Goal: Information Seeking & Learning: Learn about a topic

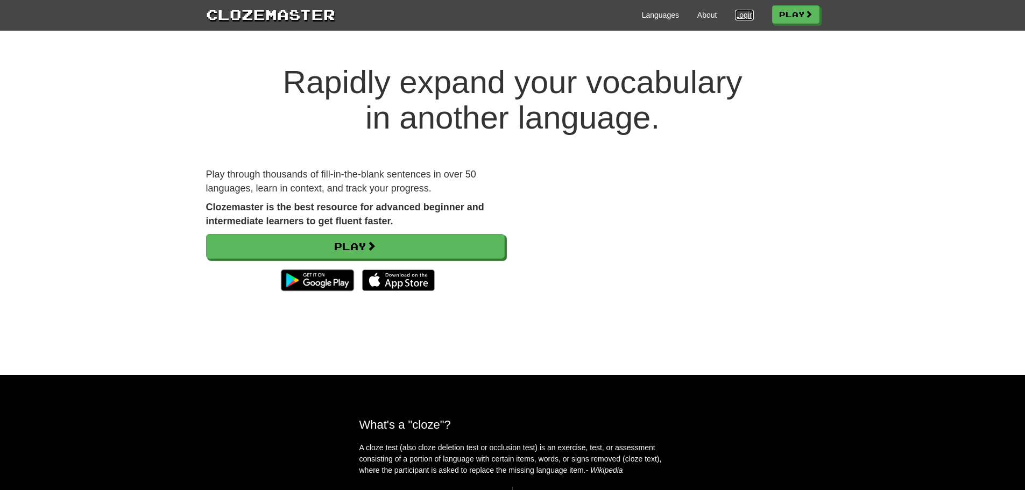
click at [735, 13] on link "Login" at bounding box center [744, 15] width 18 height 11
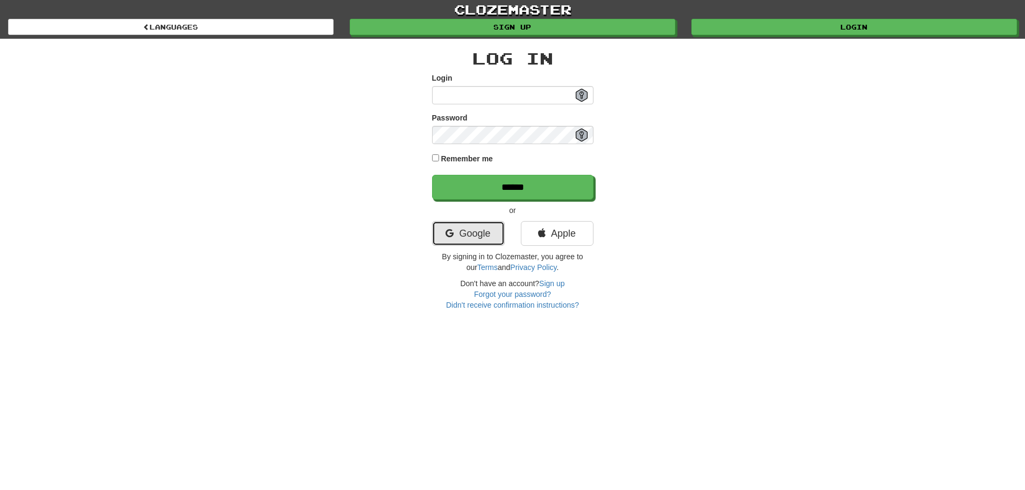
click at [452, 237] on icon at bounding box center [450, 234] width 8 height 10
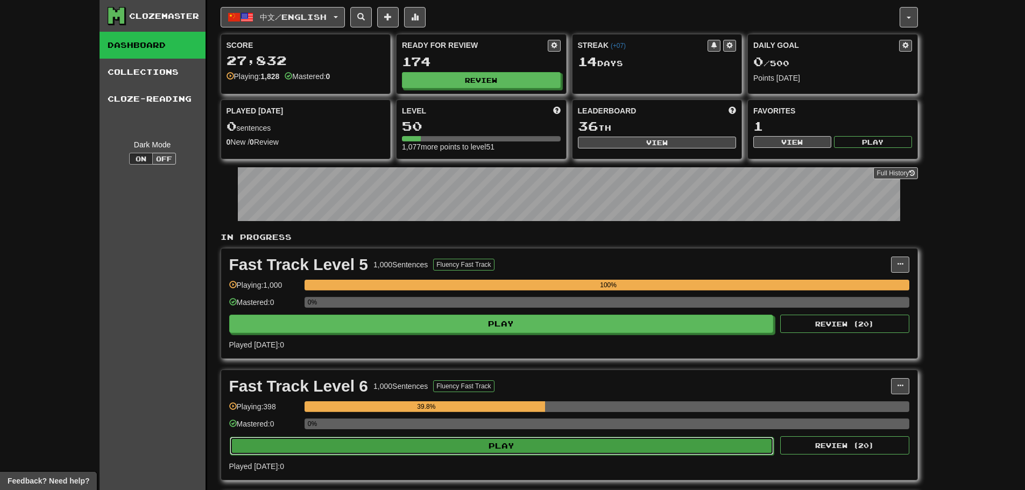
click at [493, 453] on button "Play" at bounding box center [502, 446] width 545 height 18
select select "**"
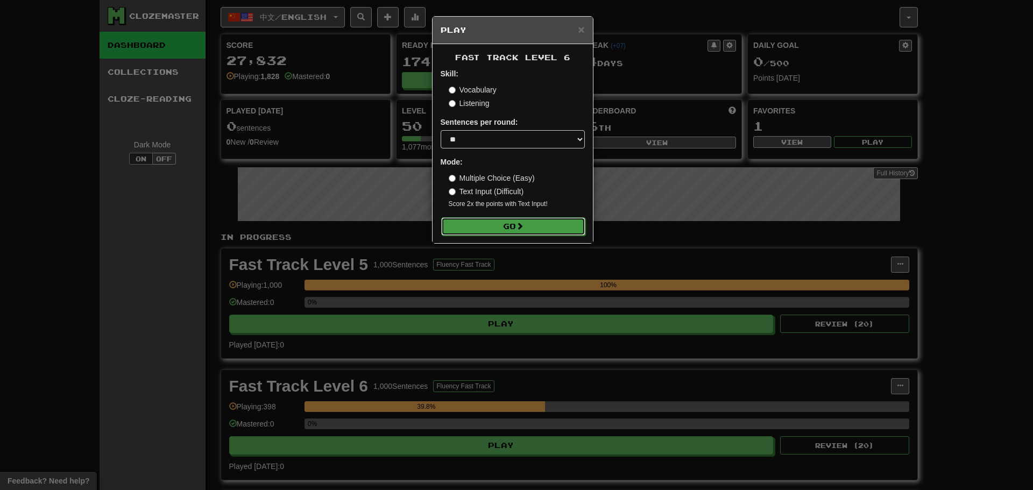
click at [521, 224] on span at bounding box center [520, 226] width 8 height 8
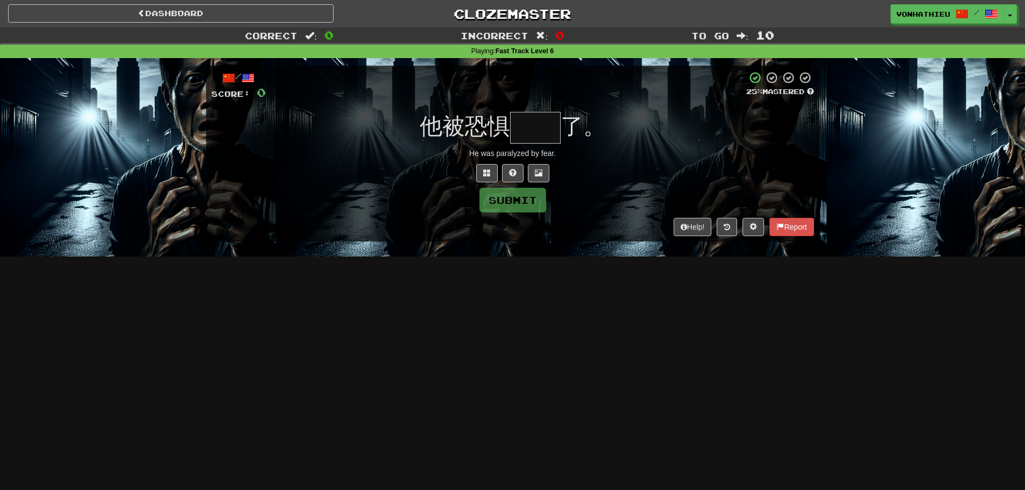
click at [539, 125] on input "text" at bounding box center [535, 128] width 51 height 32
click at [525, 136] on input "text" at bounding box center [535, 128] width 51 height 32
type input "*"
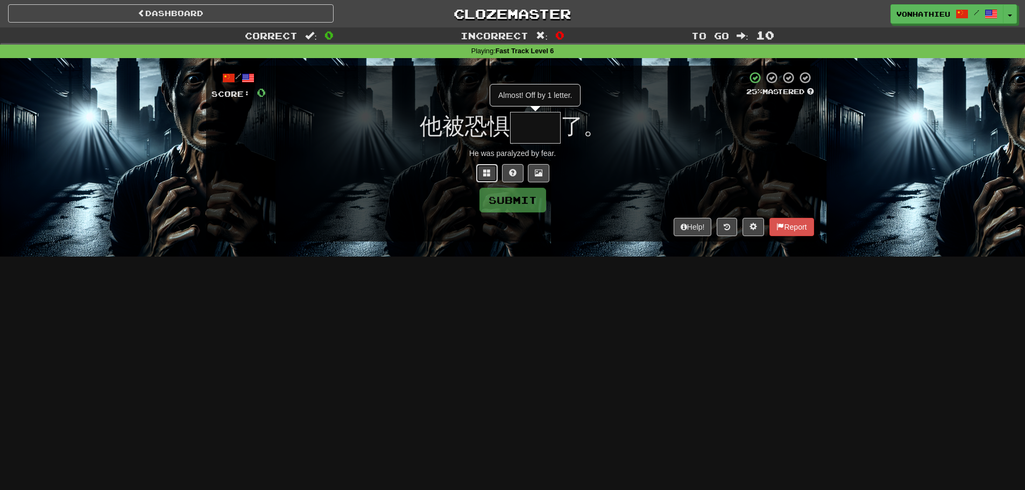
click at [485, 167] on button at bounding box center [487, 173] width 22 height 18
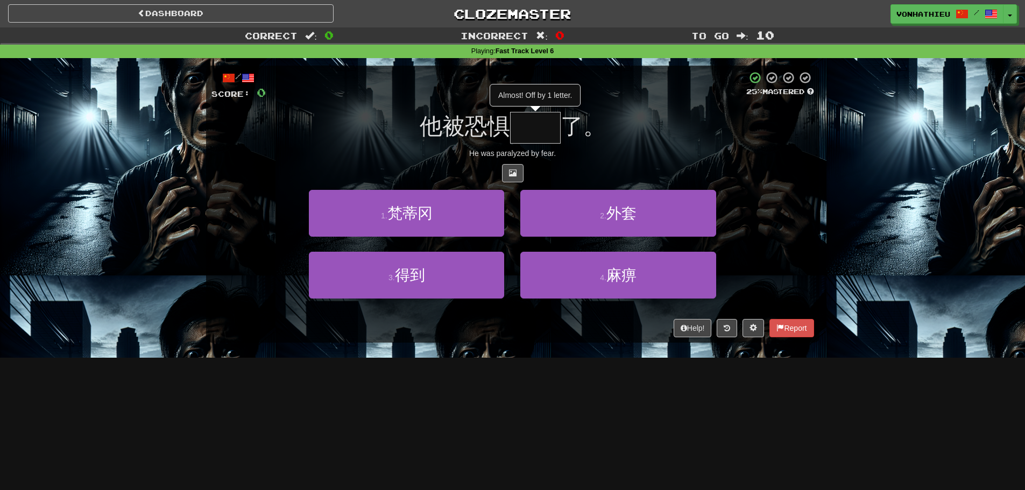
click at [520, 115] on input "text" at bounding box center [535, 128] width 51 height 32
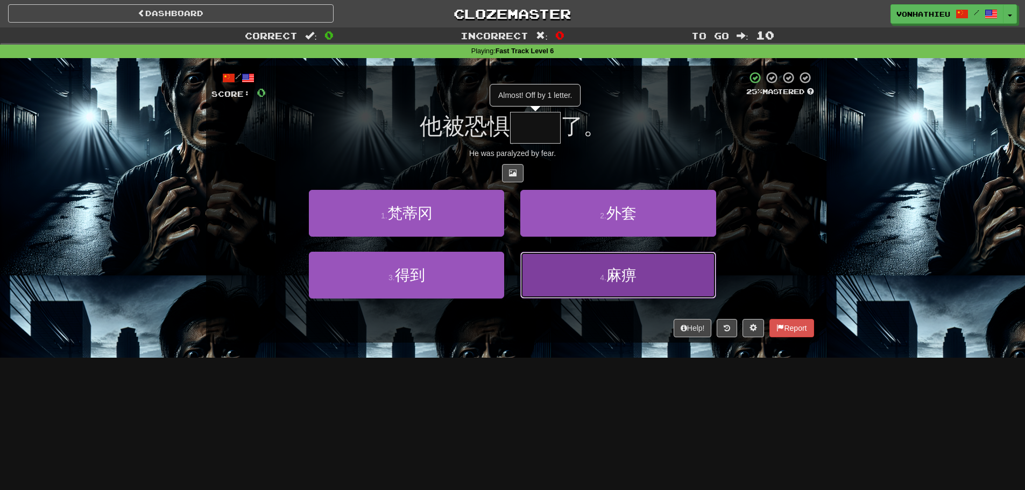
click at [668, 272] on button "4 . 麻痹" at bounding box center [617, 275] width 195 height 47
type input "**"
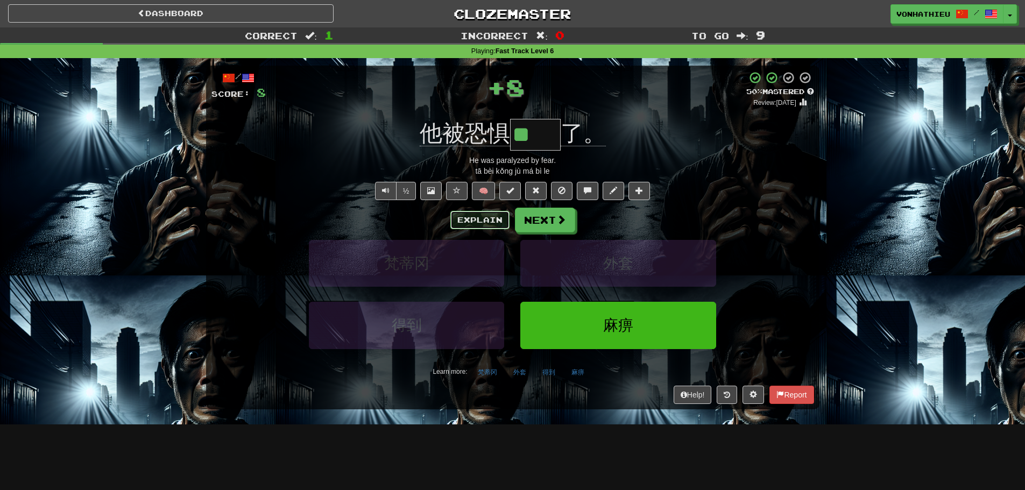
click at [482, 223] on button "Explain" at bounding box center [479, 220] width 59 height 18
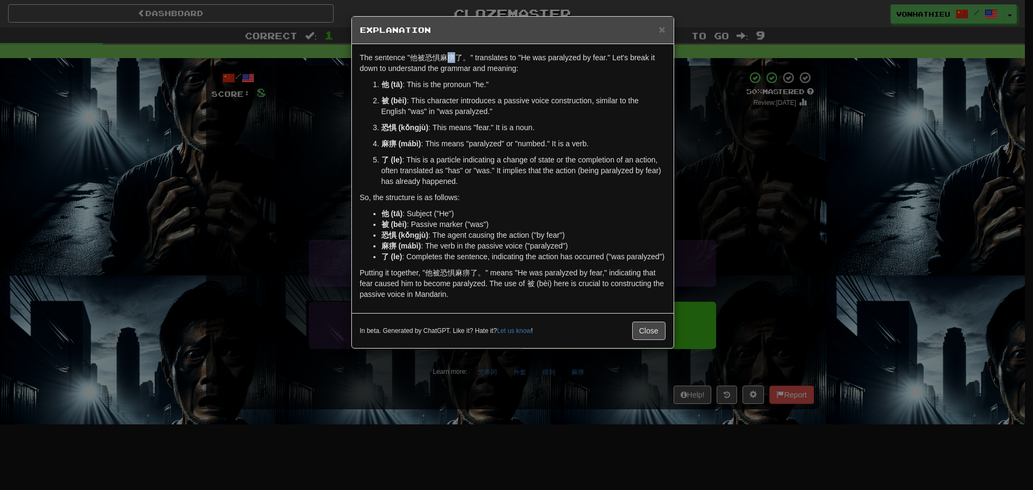
drag, startPoint x: 448, startPoint y: 59, endPoint x: 455, endPoint y: 58, distance: 7.6
click at [455, 58] on p "The sentence "他被恐惧麻痹了。" translates to "He was paralyzed by fear." Let's break i…" at bounding box center [513, 63] width 306 height 22
click at [474, 70] on body "Dashboard Clozemaster vonhathieu / Toggle Dropdown Dashboard Leaderboard Activi…" at bounding box center [516, 436] width 1033 height 872
click at [595, 67] on p "The sentence "他被恐惧麻痹了。" translates to "He was paralyzed by fear." Let's break i…" at bounding box center [513, 63] width 306 height 22
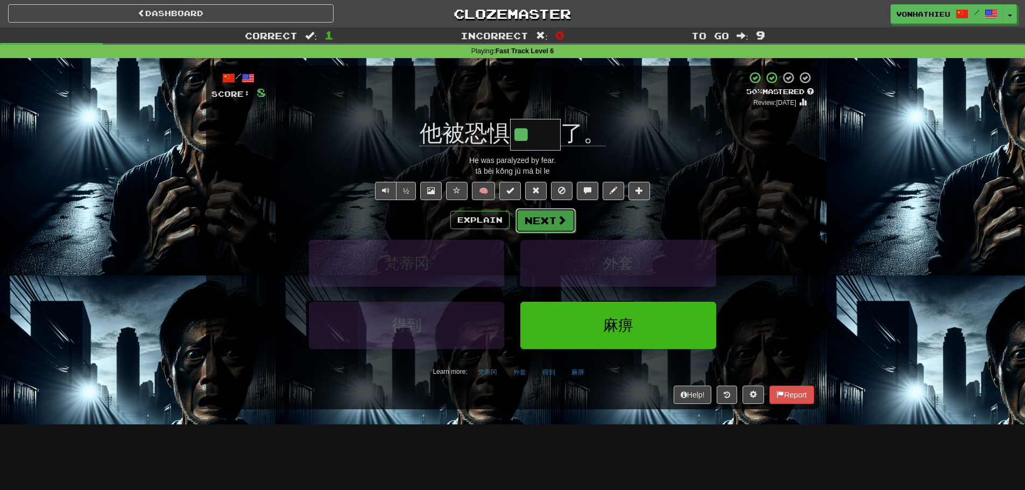
click at [547, 225] on button "Next" at bounding box center [546, 220] width 60 height 25
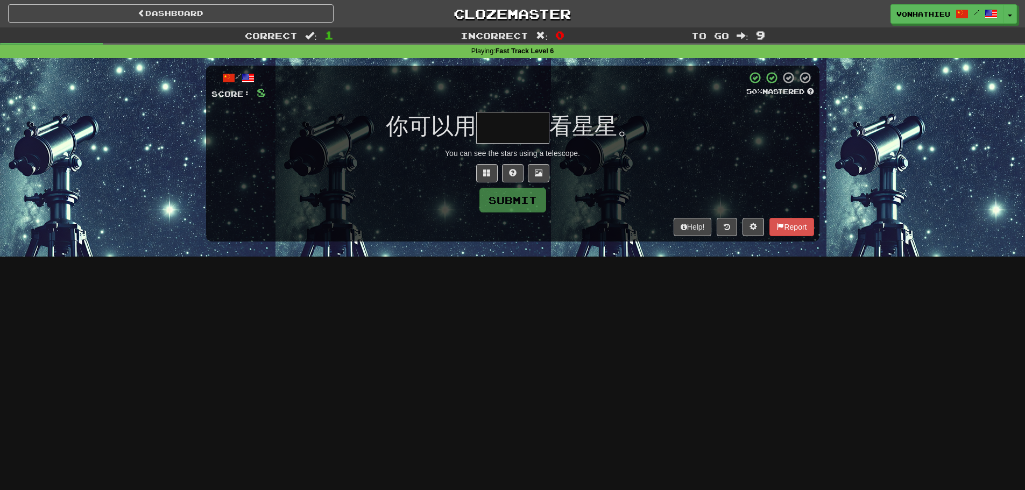
click at [496, 132] on input "text" at bounding box center [512, 128] width 73 height 32
type input "*"
click at [478, 178] on button at bounding box center [487, 173] width 22 height 18
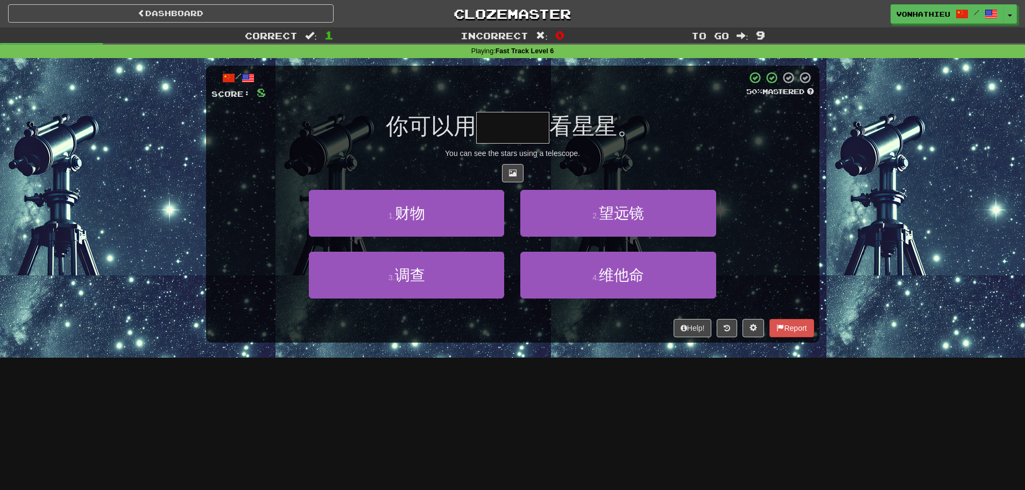
click at [523, 125] on input "text" at bounding box center [512, 128] width 73 height 32
type input "*"
type input "***"
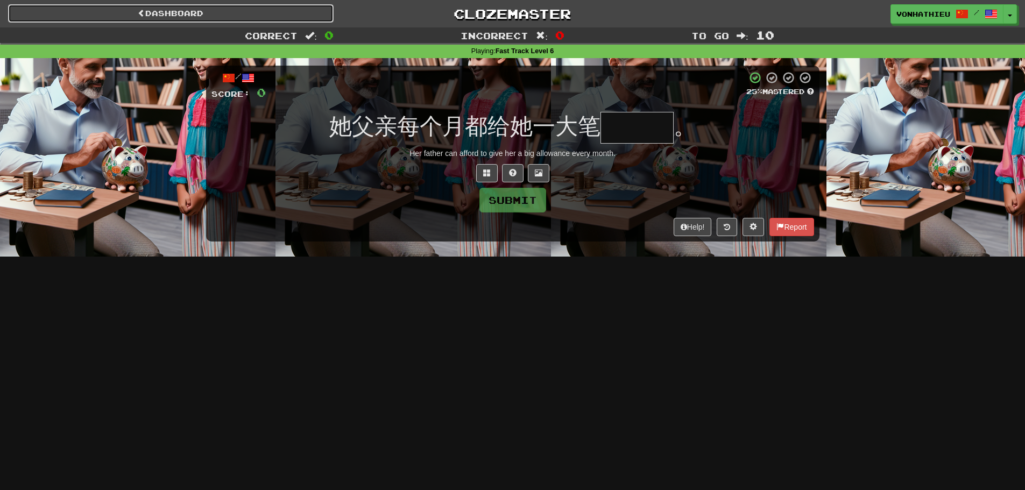
click at [282, 14] on link "Dashboard" at bounding box center [171, 13] width 326 height 18
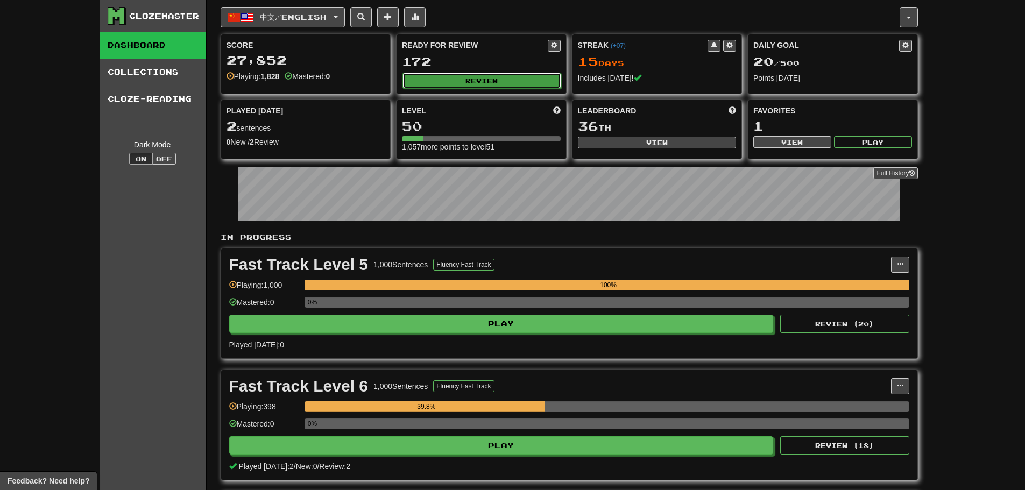
click at [503, 83] on button "Review" at bounding box center [482, 81] width 159 height 16
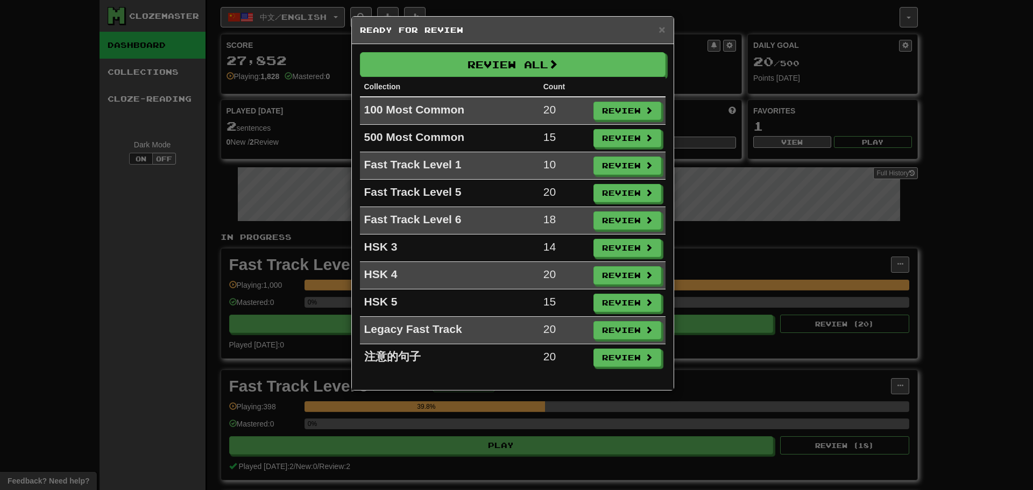
click at [658, 30] on h5 "Ready for Review" at bounding box center [513, 30] width 306 height 11
click at [665, 29] on span "×" at bounding box center [662, 29] width 6 height 12
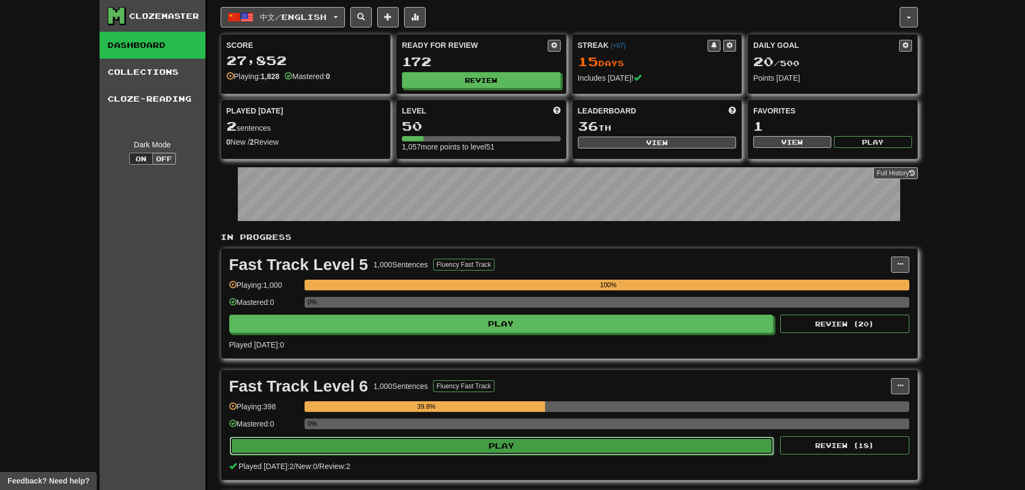
click at [650, 450] on button "Play" at bounding box center [502, 446] width 545 height 18
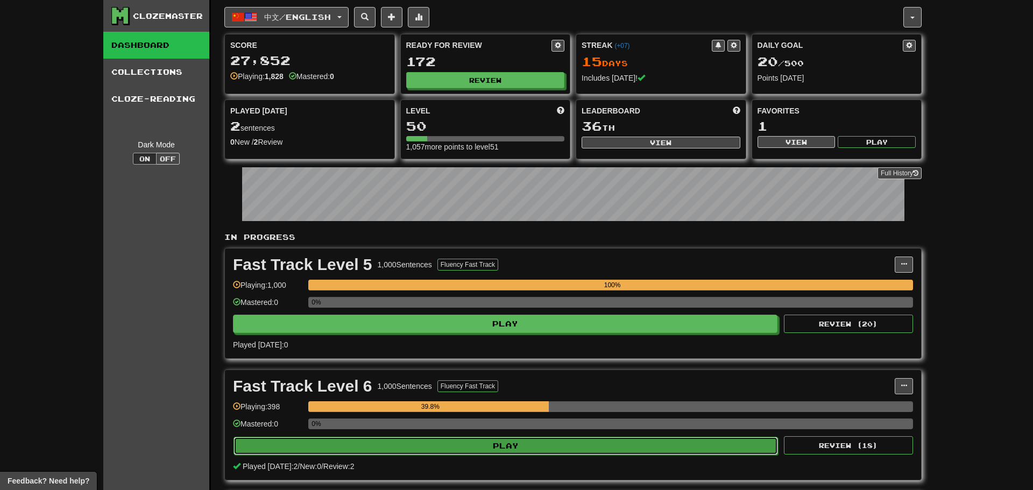
select select "**"
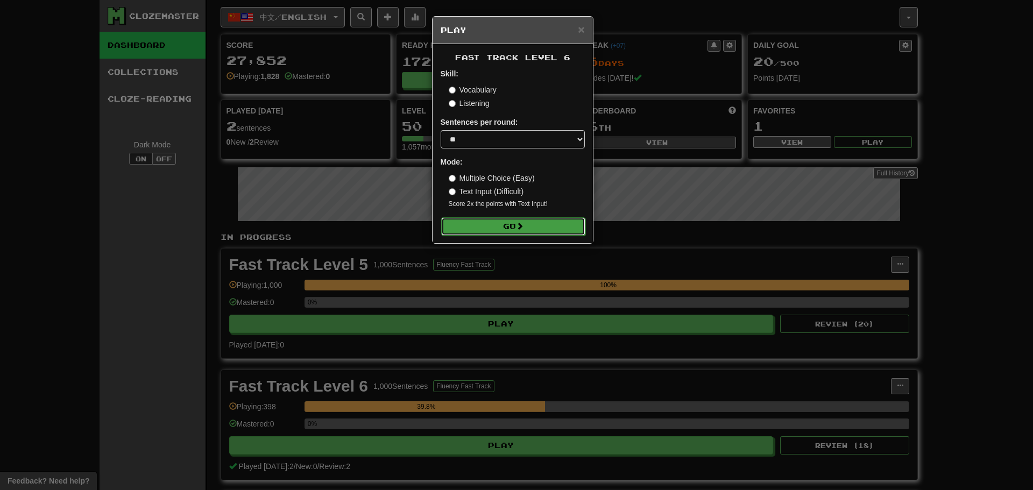
click at [516, 226] on button "Go" at bounding box center [513, 226] width 144 height 18
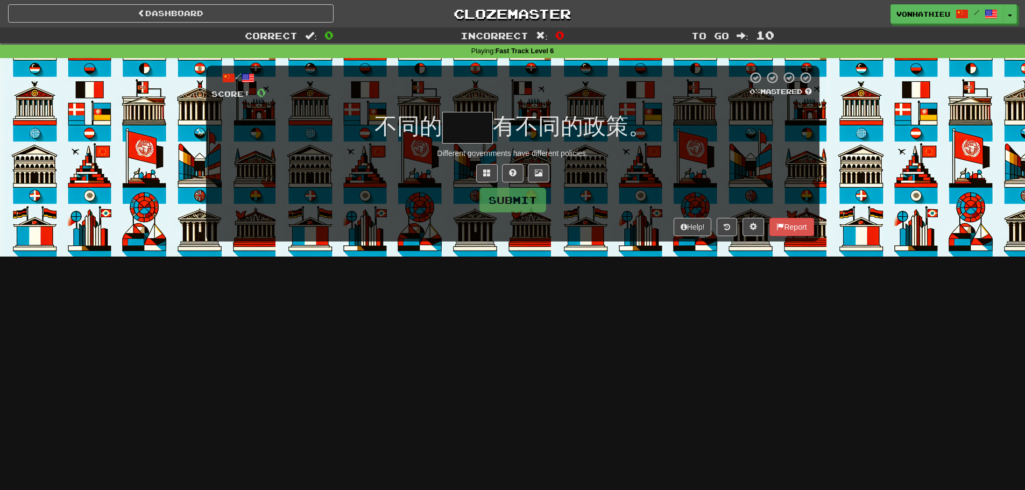
click at [450, 130] on input "text" at bounding box center [467, 128] width 51 height 32
click at [465, 138] on input "text" at bounding box center [467, 128] width 51 height 32
type input "**"
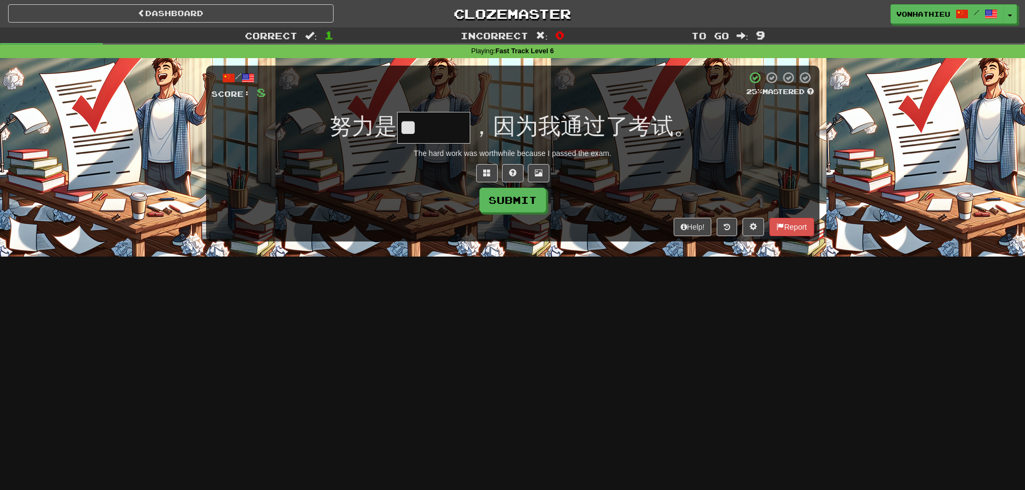
type input "***"
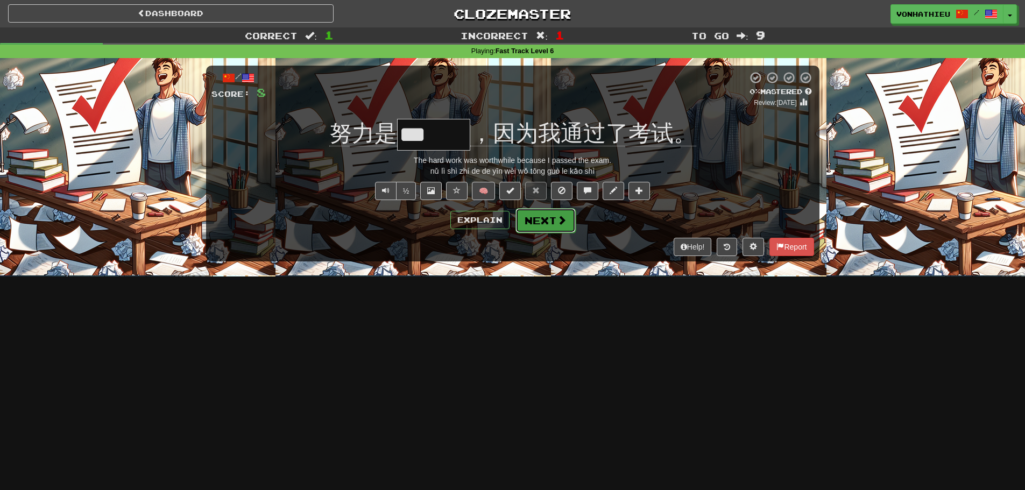
click at [562, 226] on button "Next" at bounding box center [546, 220] width 60 height 25
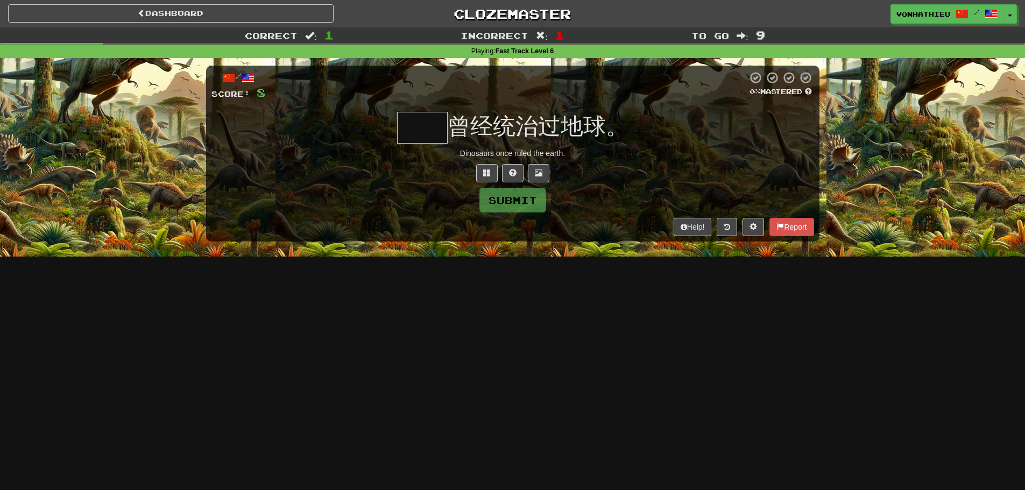
click at [418, 130] on input "text" at bounding box center [422, 128] width 51 height 32
click at [398, 164] on div at bounding box center [512, 173] width 603 height 18
click at [407, 143] on input "text" at bounding box center [422, 128] width 51 height 32
click at [417, 133] on input "text" at bounding box center [422, 128] width 51 height 32
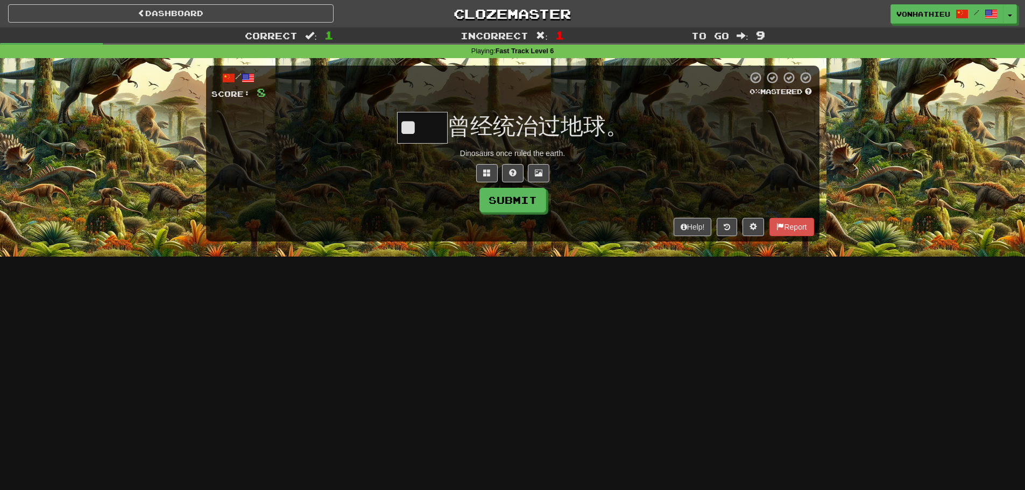
type input "**"
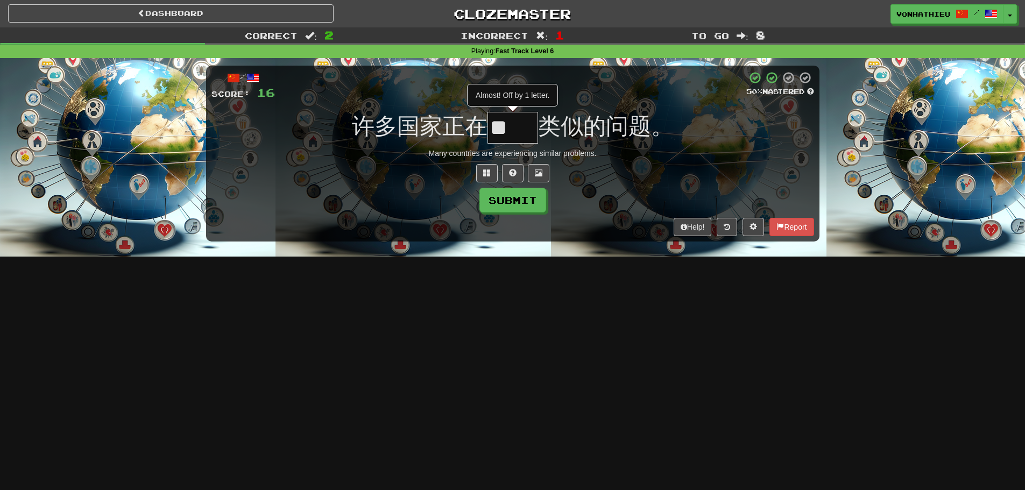
type input "*"
type input "**"
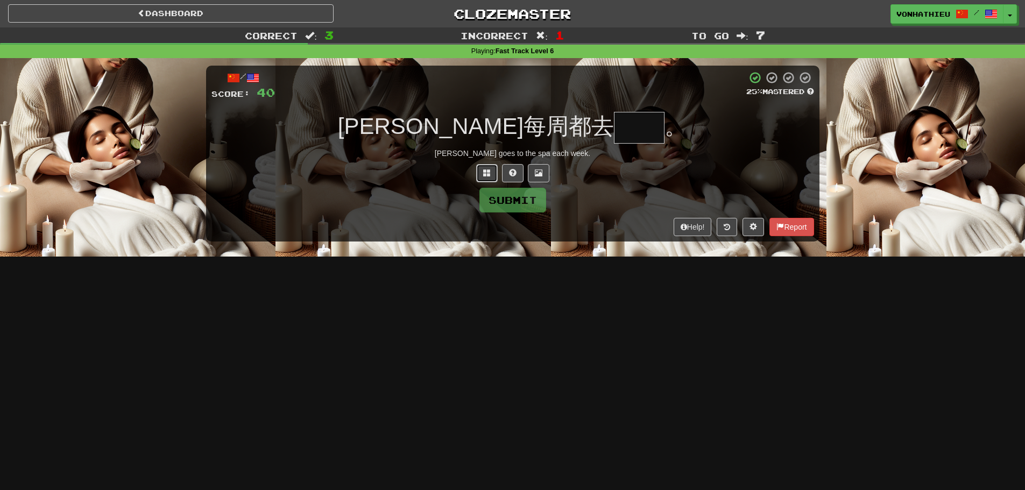
click at [478, 168] on button at bounding box center [487, 173] width 22 height 18
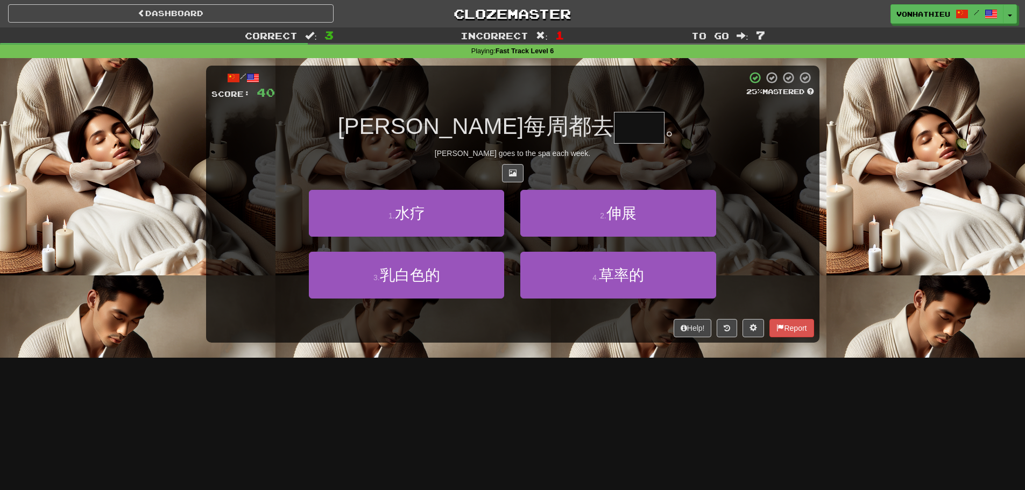
click at [614, 131] on input "text" at bounding box center [639, 128] width 51 height 32
type input "*"
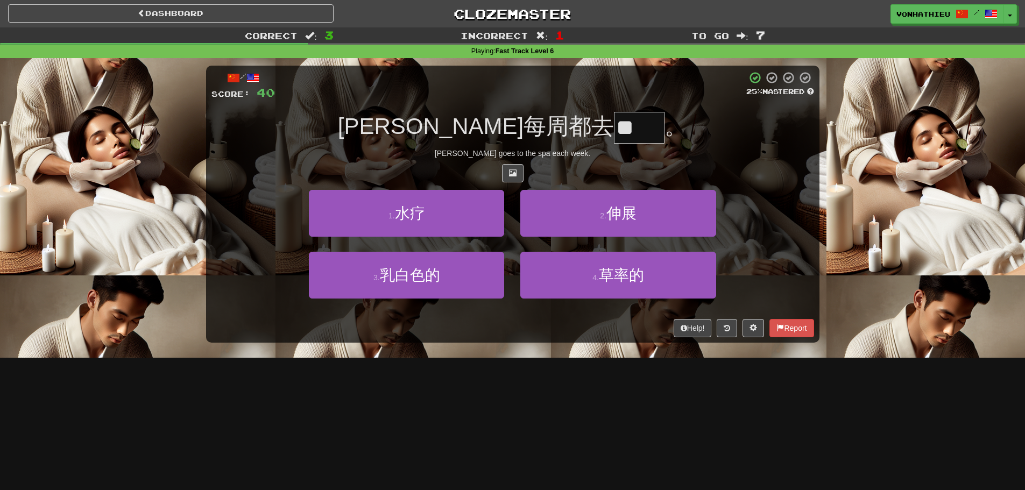
scroll to position [0, 0]
type input "**"
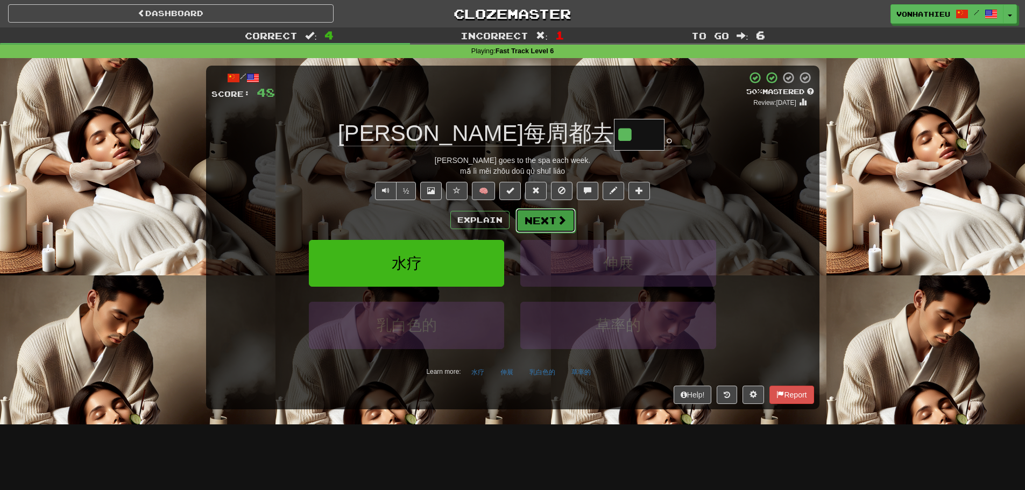
click at [559, 213] on button "Next" at bounding box center [546, 220] width 60 height 25
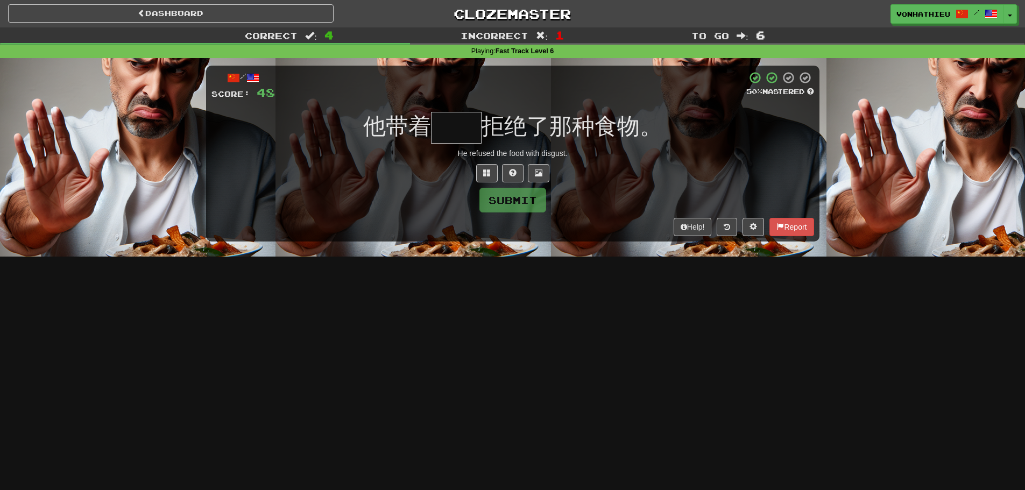
click at [462, 135] on input "text" at bounding box center [456, 128] width 51 height 32
click at [463, 136] on input "text" at bounding box center [456, 128] width 51 height 32
click at [486, 168] on button at bounding box center [487, 173] width 22 height 18
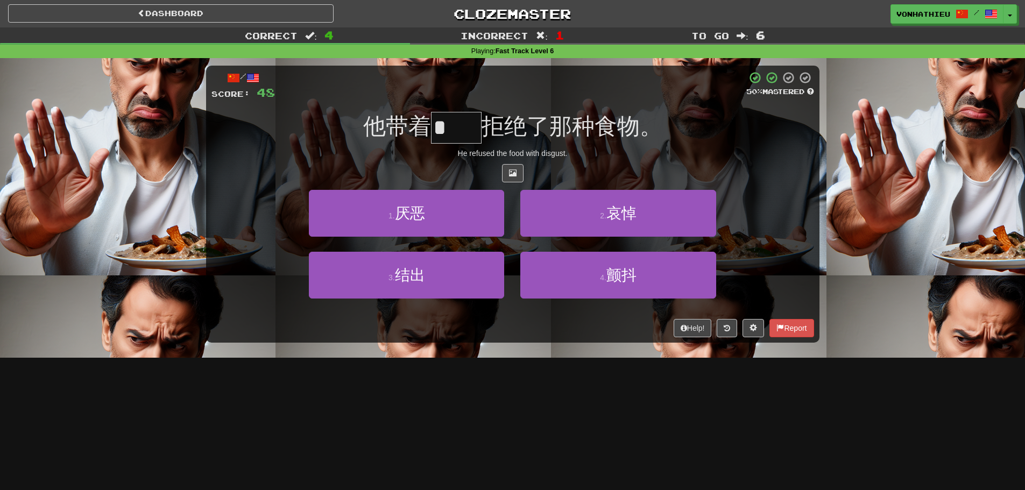
click at [438, 121] on input "text" at bounding box center [456, 128] width 51 height 32
type input "*"
type input "**"
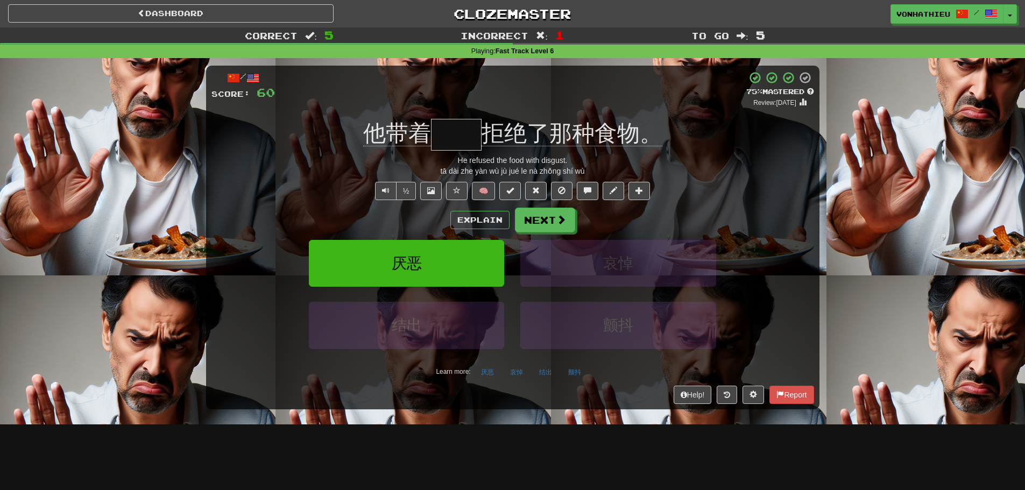
type input "*"
click at [461, 140] on input "text" at bounding box center [456, 135] width 51 height 32
type input "*"
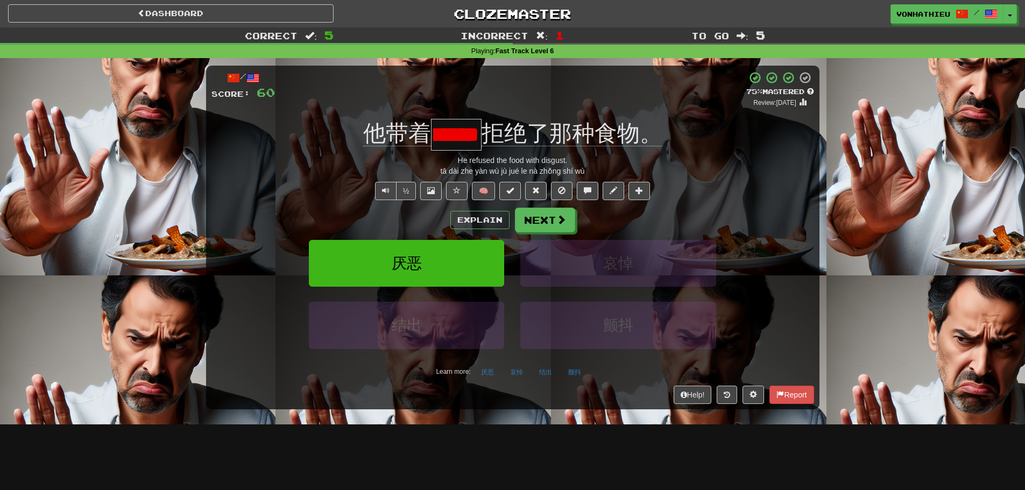
scroll to position [0, 23]
type input "**"
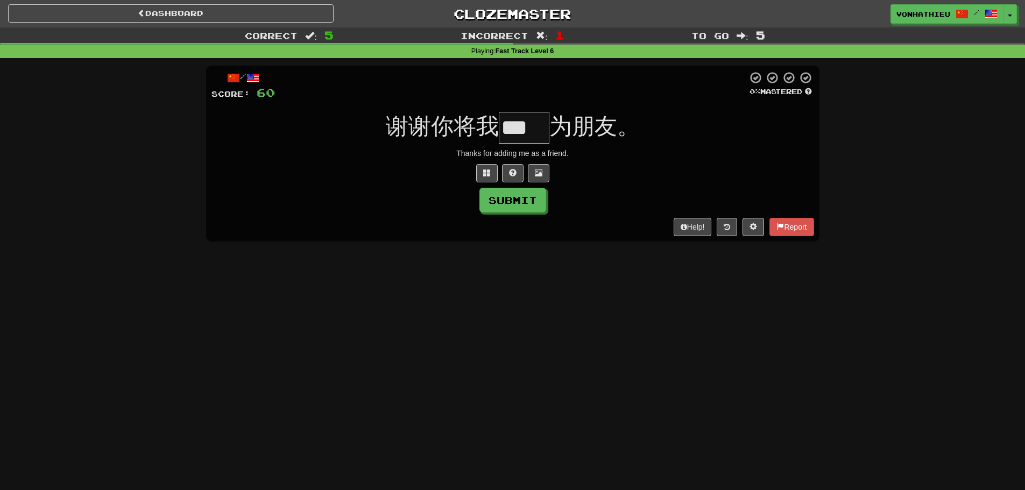
type input "*"
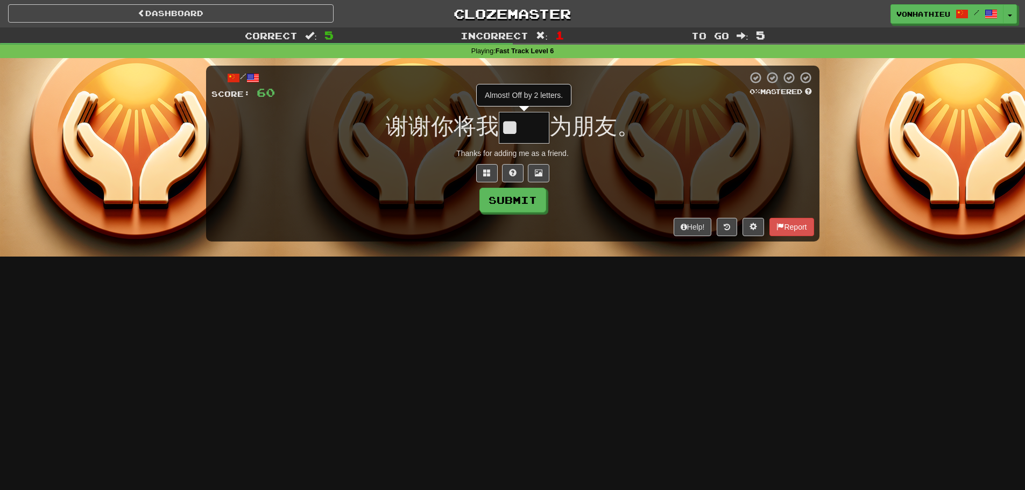
type input "*"
click at [479, 171] on button at bounding box center [487, 173] width 22 height 18
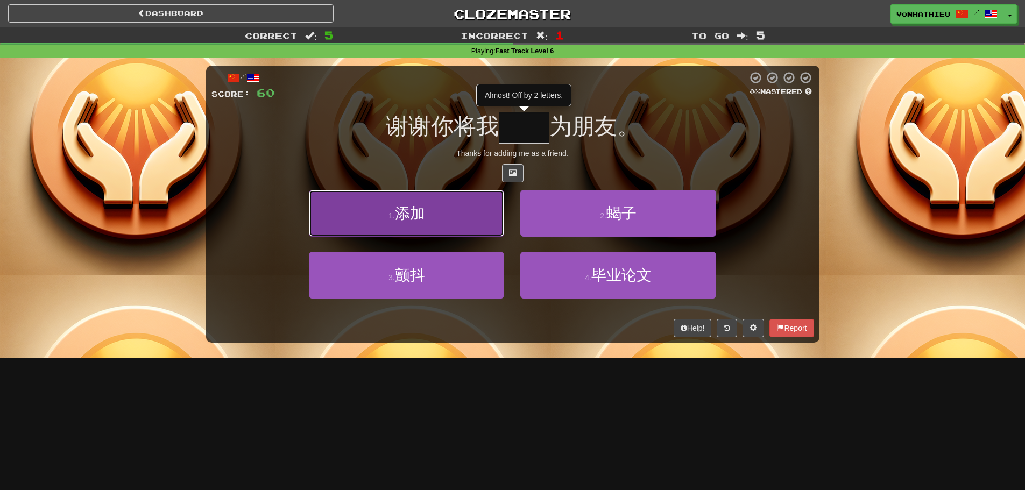
click at [466, 216] on button "1 . 添加" at bounding box center [406, 213] width 195 height 47
type input "**"
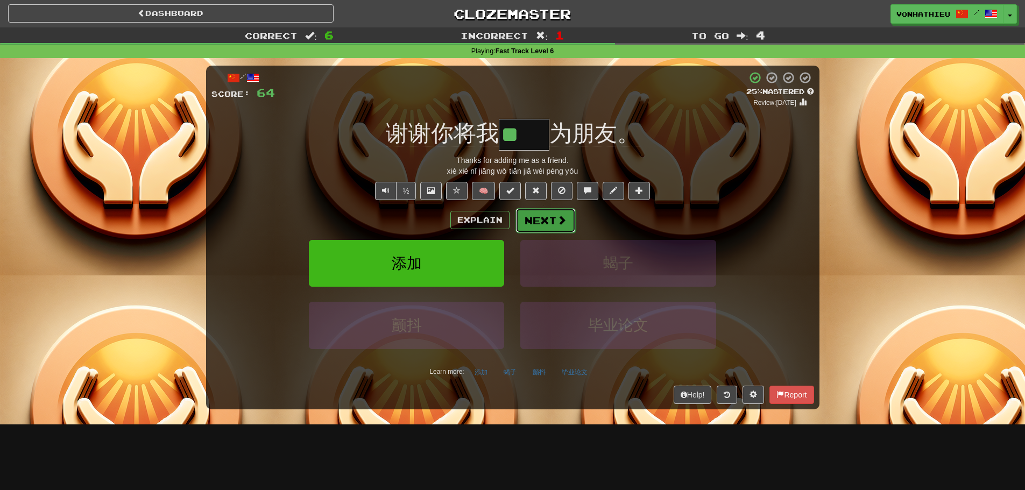
click at [539, 220] on button "Next" at bounding box center [546, 220] width 60 height 25
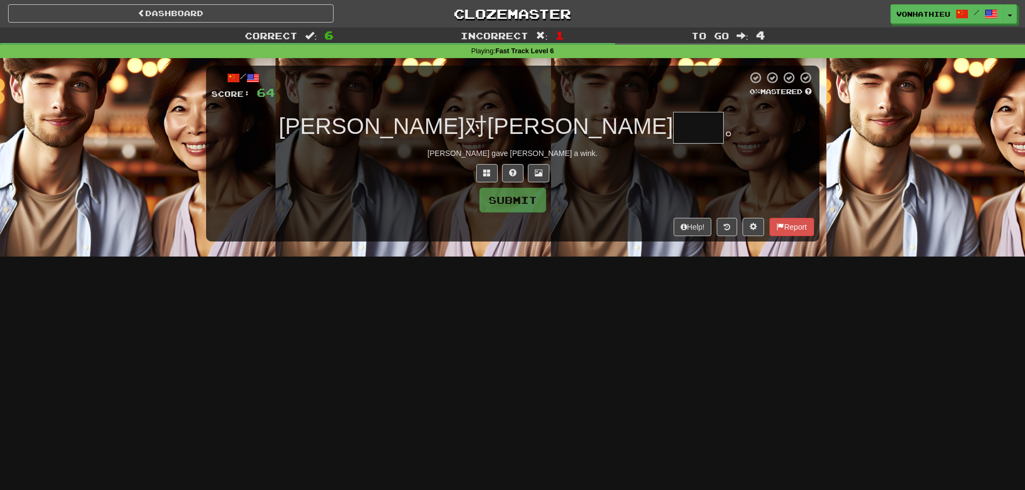
click at [673, 126] on input "text" at bounding box center [698, 128] width 51 height 32
click at [487, 180] on button at bounding box center [487, 173] width 22 height 18
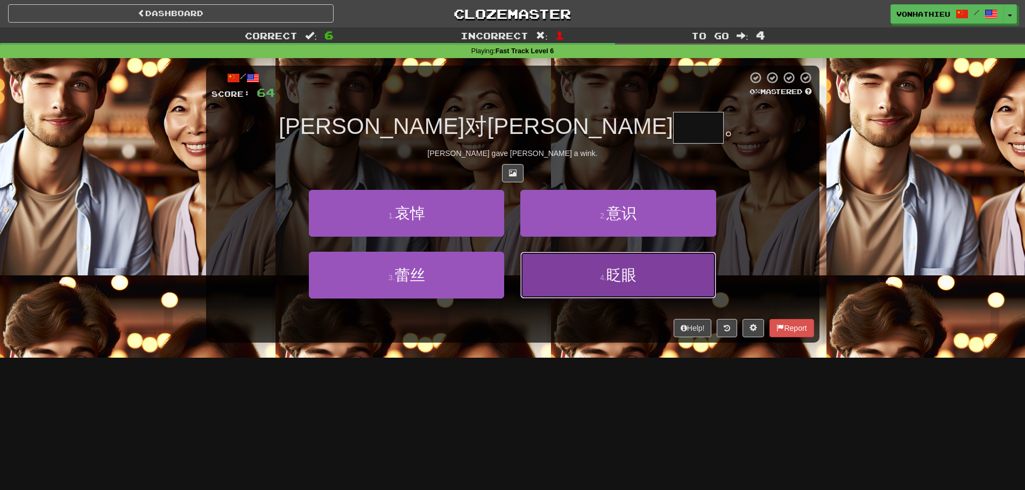
click at [600, 267] on button "4 . 眨眼" at bounding box center [617, 275] width 195 height 47
type input "**"
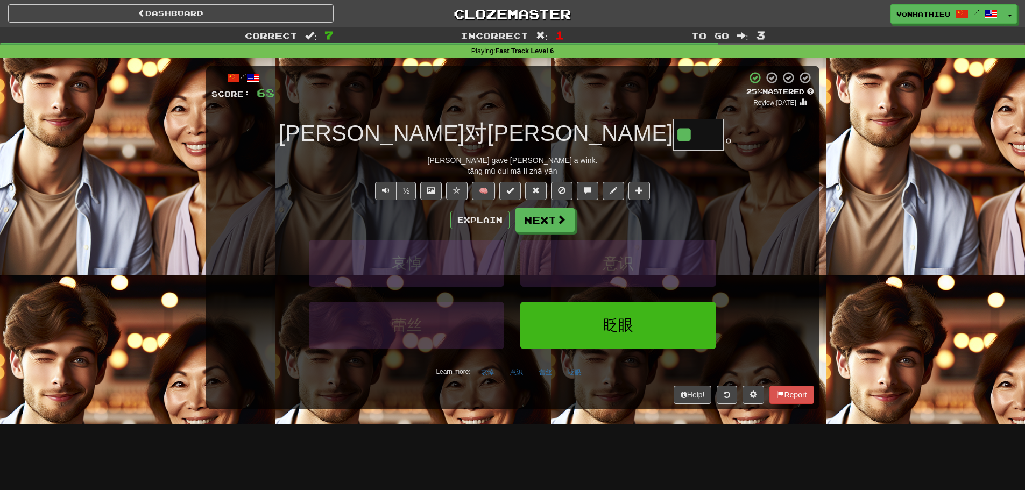
click at [334, 132] on div "汤姆对玛丽 ** 。" at bounding box center [512, 135] width 603 height 32
click at [639, 189] on span at bounding box center [640, 191] width 8 height 8
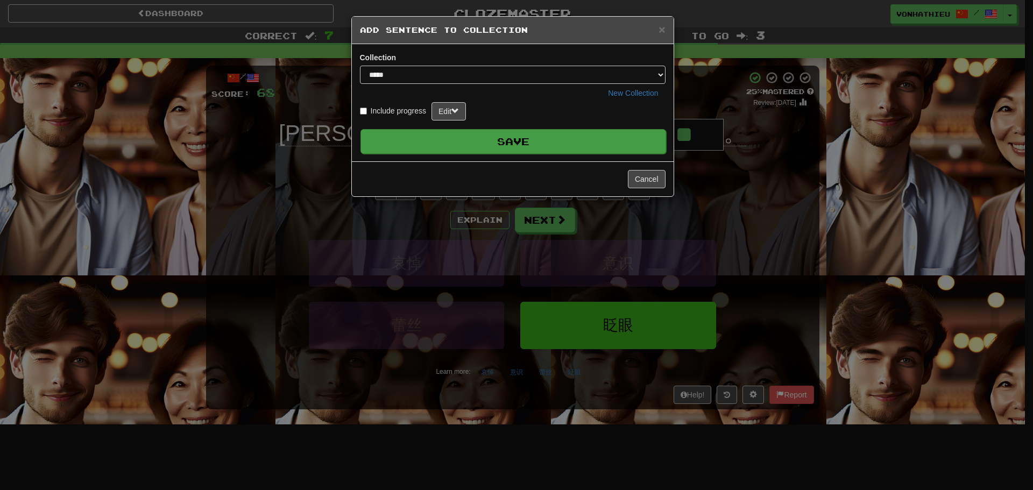
click at [551, 147] on button "Save" at bounding box center [514, 141] width 306 height 25
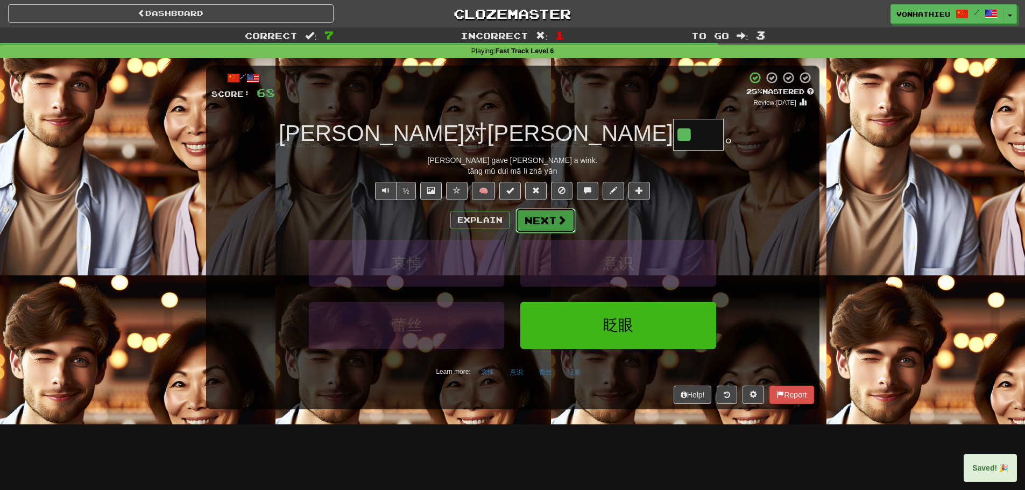
click at [536, 224] on button "Next" at bounding box center [546, 220] width 60 height 25
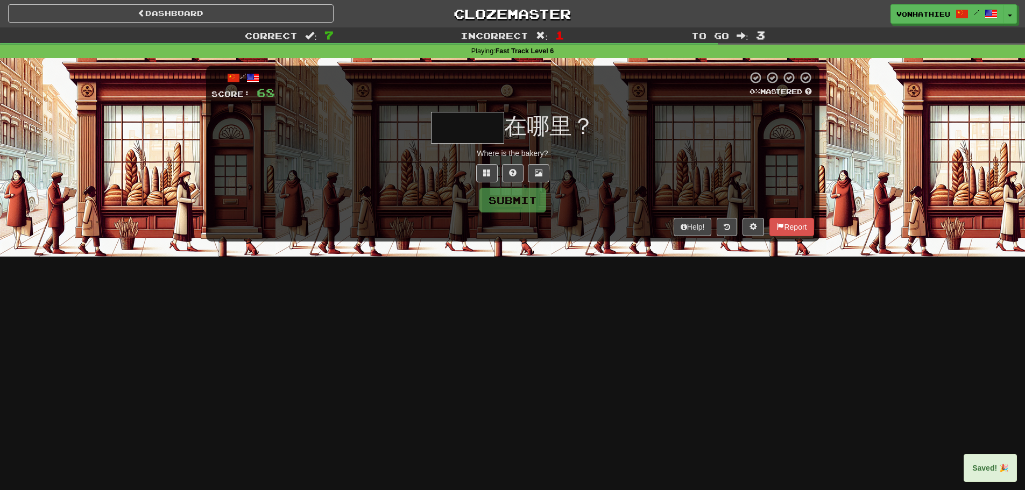
click at [473, 124] on input "text" at bounding box center [467, 128] width 73 height 32
click at [478, 178] on button at bounding box center [487, 173] width 22 height 18
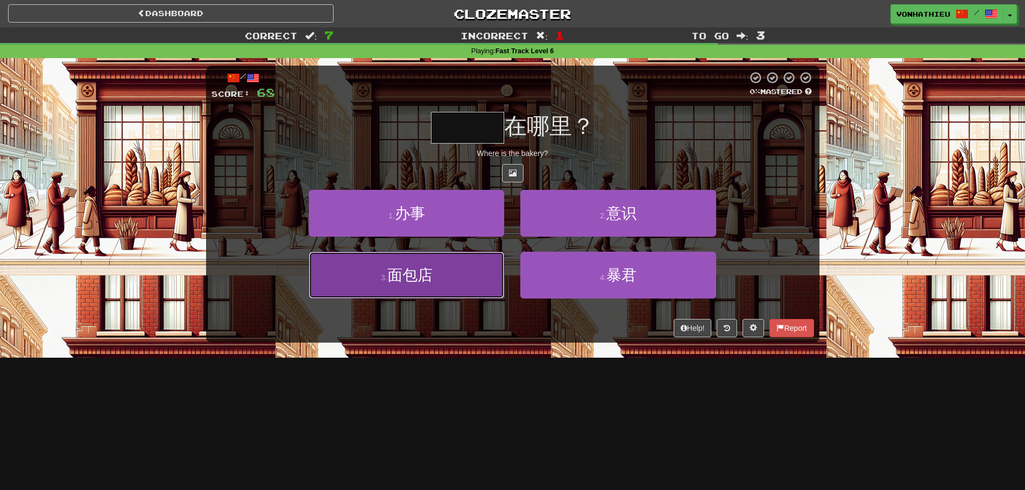
click at [446, 293] on button "3 . 面包店" at bounding box center [406, 275] width 195 height 47
type input "***"
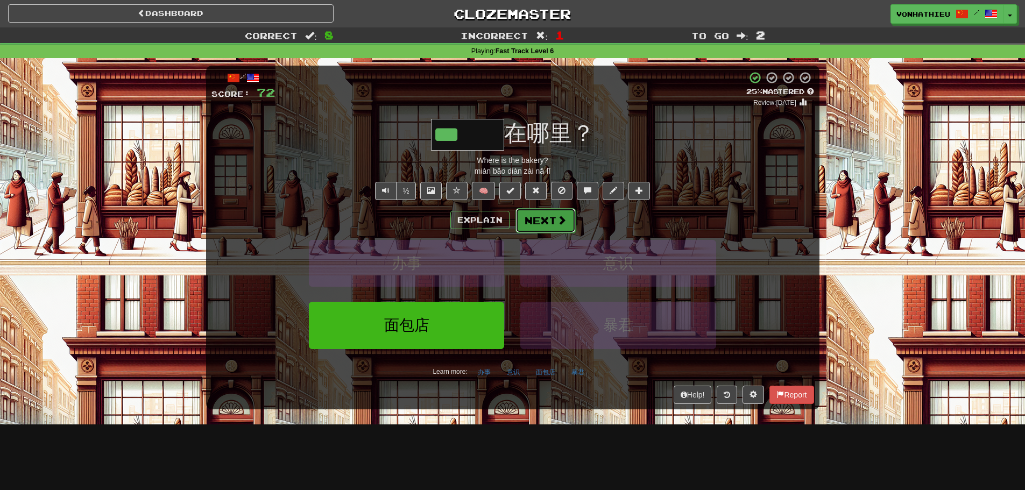
click at [562, 222] on span at bounding box center [562, 220] width 10 height 10
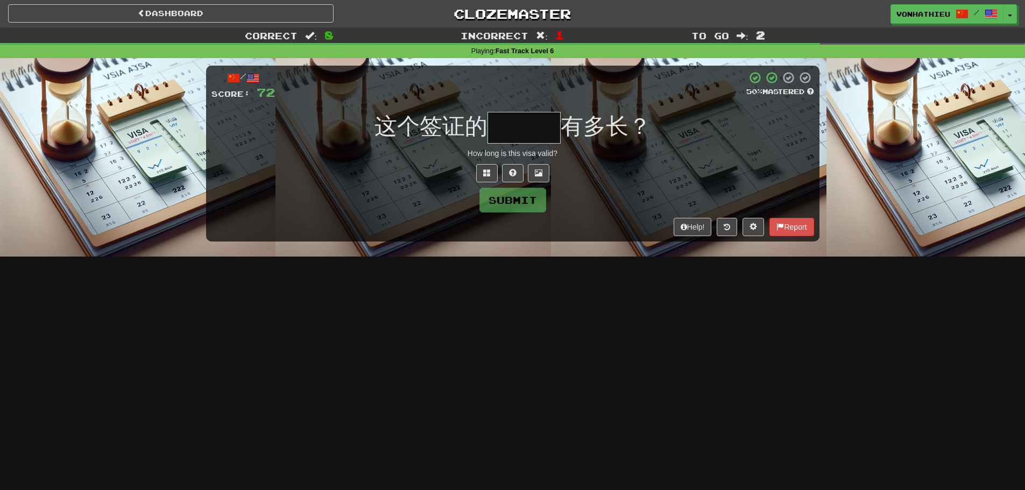
click at [539, 136] on input "text" at bounding box center [524, 128] width 73 height 32
click at [512, 134] on input "text" at bounding box center [524, 128] width 73 height 32
click at [486, 180] on button at bounding box center [487, 173] width 22 height 18
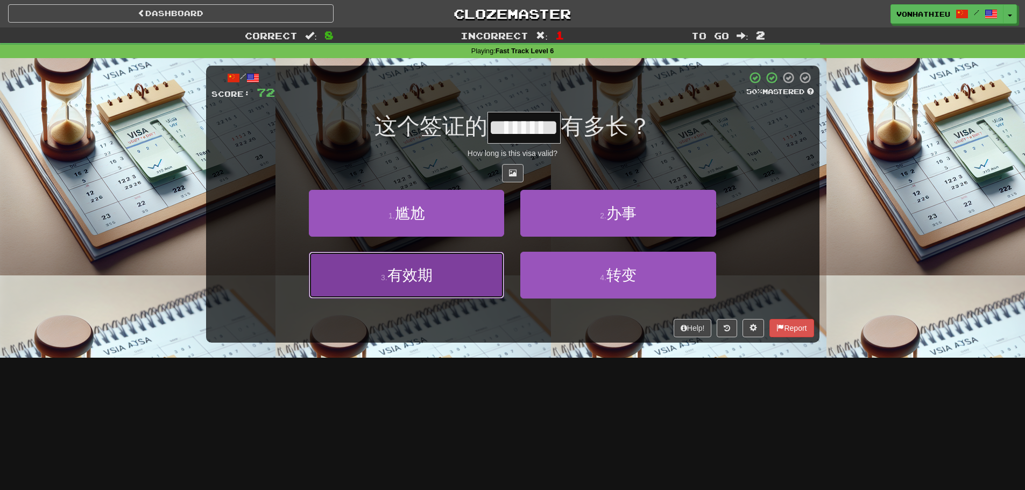
click at [466, 281] on button "3 . 有效期" at bounding box center [406, 275] width 195 height 47
type input "***"
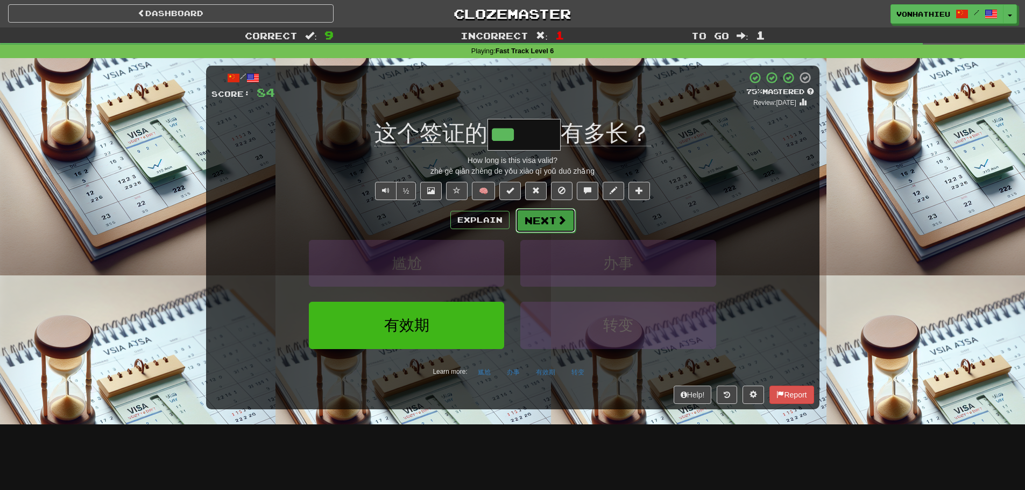
click at [568, 215] on button "Next" at bounding box center [546, 220] width 60 height 25
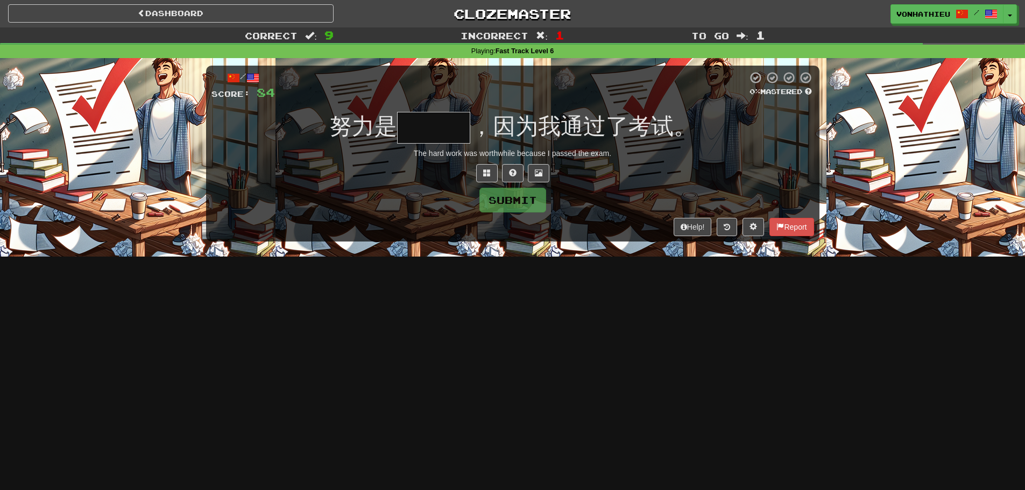
click at [442, 128] on input "text" at bounding box center [433, 128] width 73 height 32
type input "***"
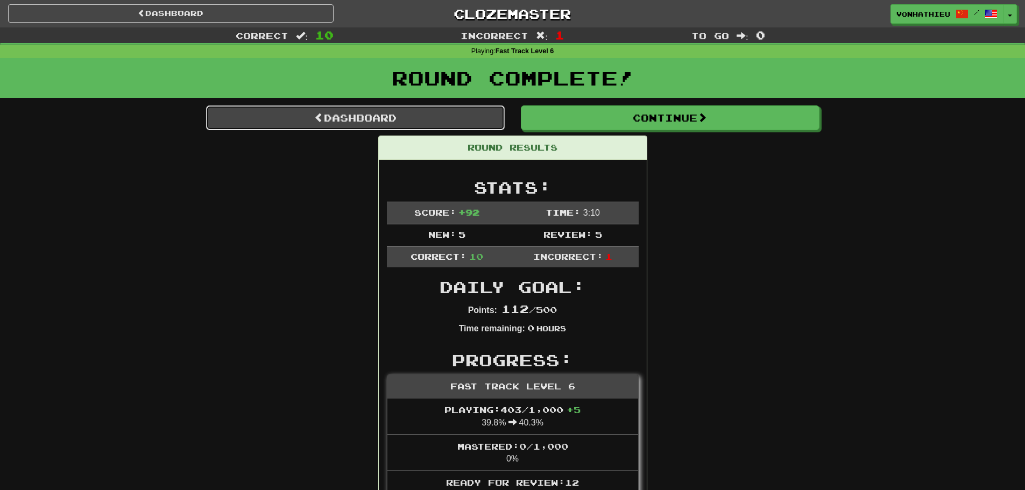
click at [400, 119] on link "Dashboard" at bounding box center [355, 117] width 299 height 25
